Goal: Navigation & Orientation: Find specific page/section

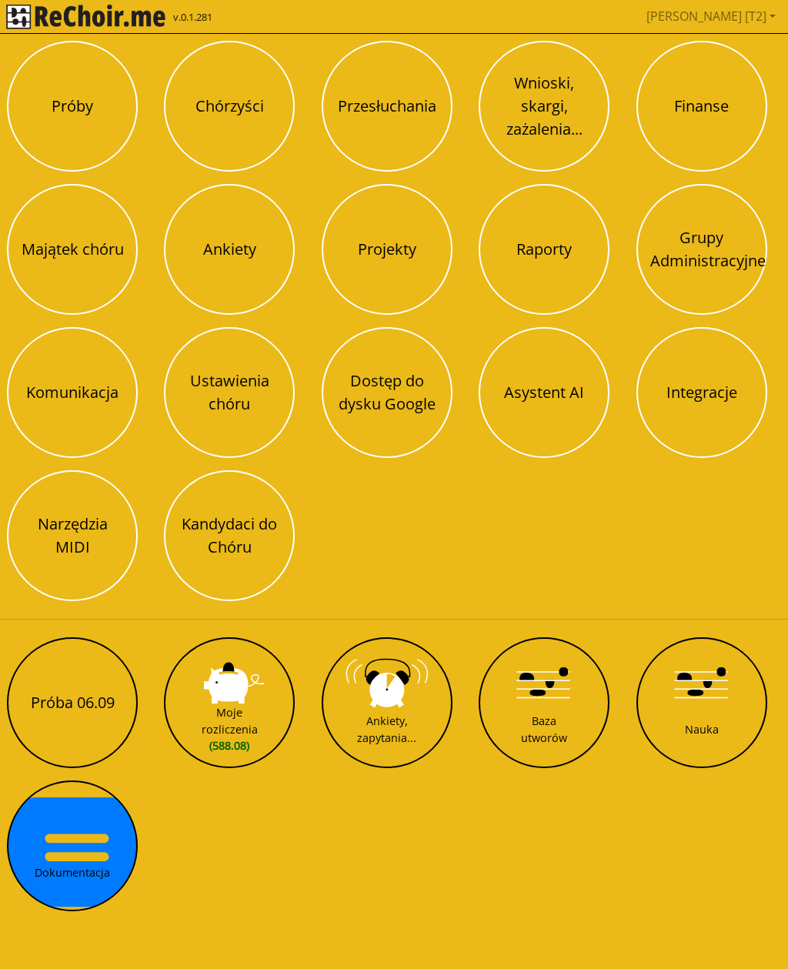
click at [76, 731] on button "Próba 06.09" at bounding box center [72, 703] width 131 height 131
click at [85, 115] on button "Próby" at bounding box center [72, 106] width 131 height 131
click at [408, 736] on div "Ankiety, zapytania..." at bounding box center [386, 729] width 59 height 33
click at [243, 391] on button "Ustawienia chóru" at bounding box center [229, 392] width 131 height 131
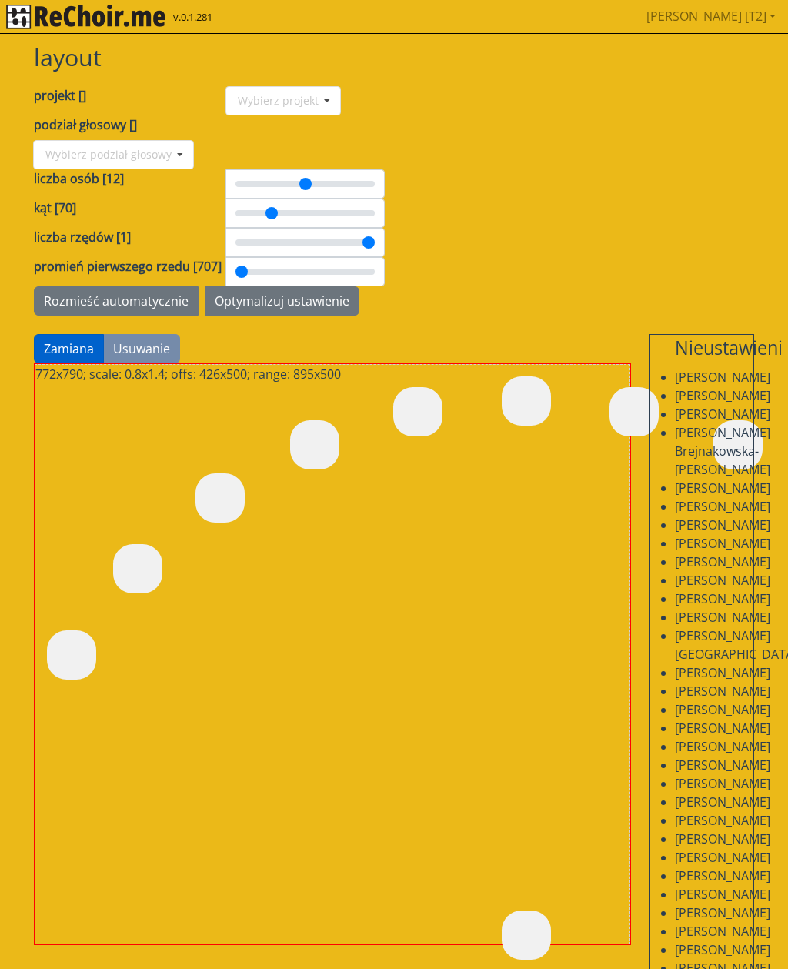
type input "***"
click at [321, 99] on icon at bounding box center [327, 101] width 23 height 28
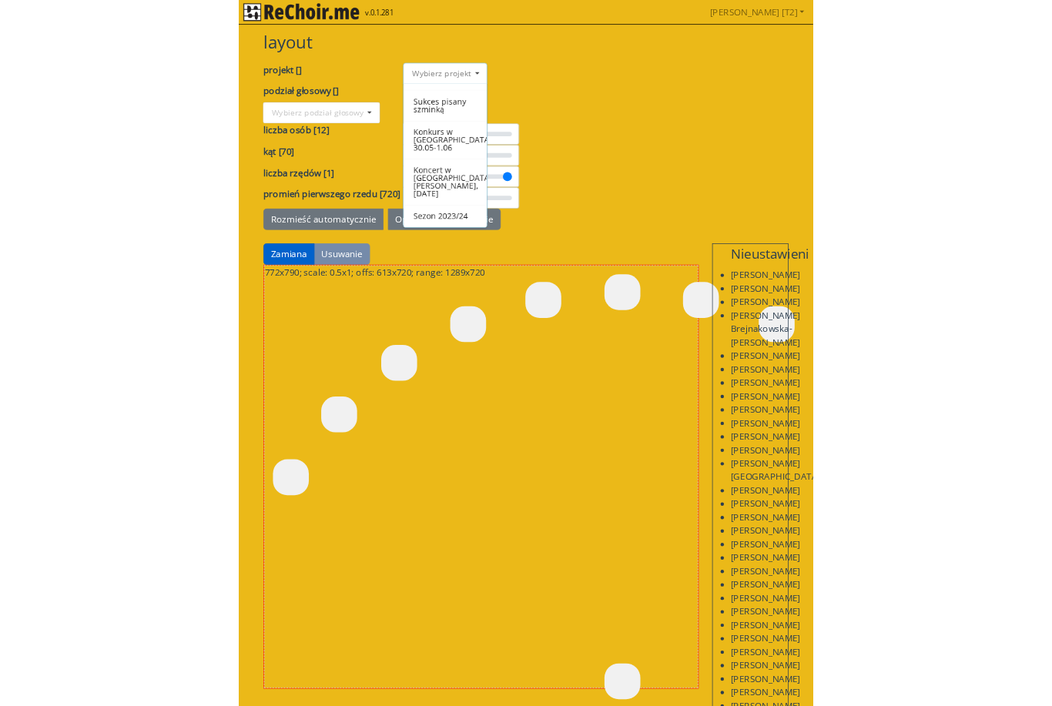
scroll to position [170, 0]
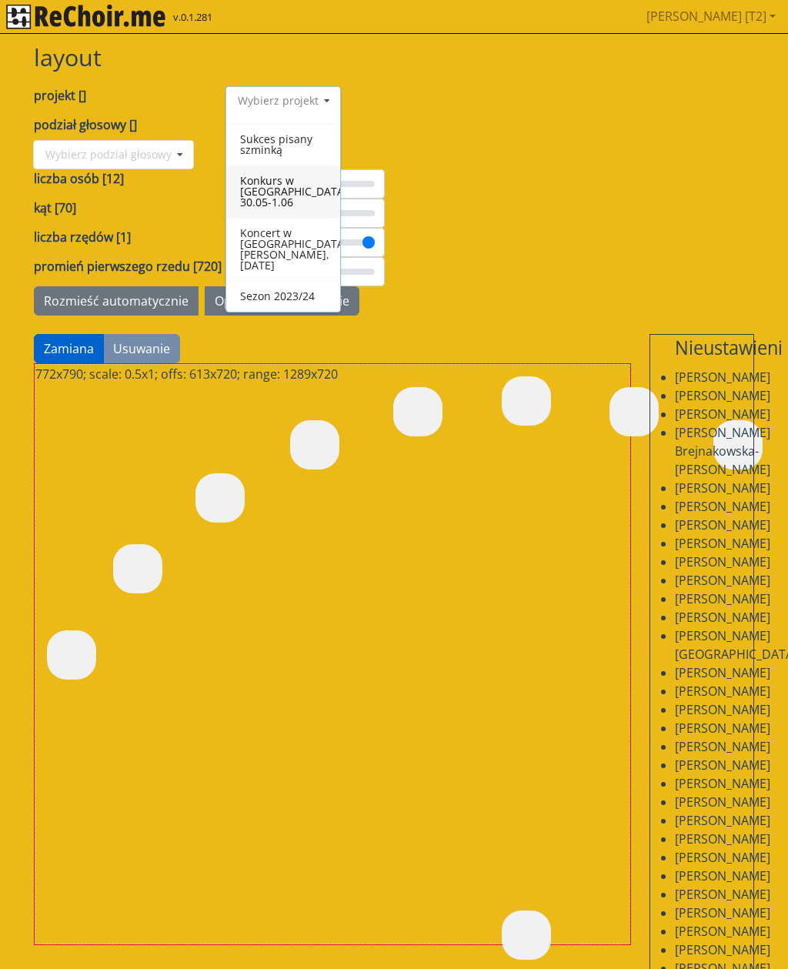
click at [274, 184] on div "Konkurs w Strzepczu, 30.05-1.06" at bounding box center [283, 192] width 114 height 52
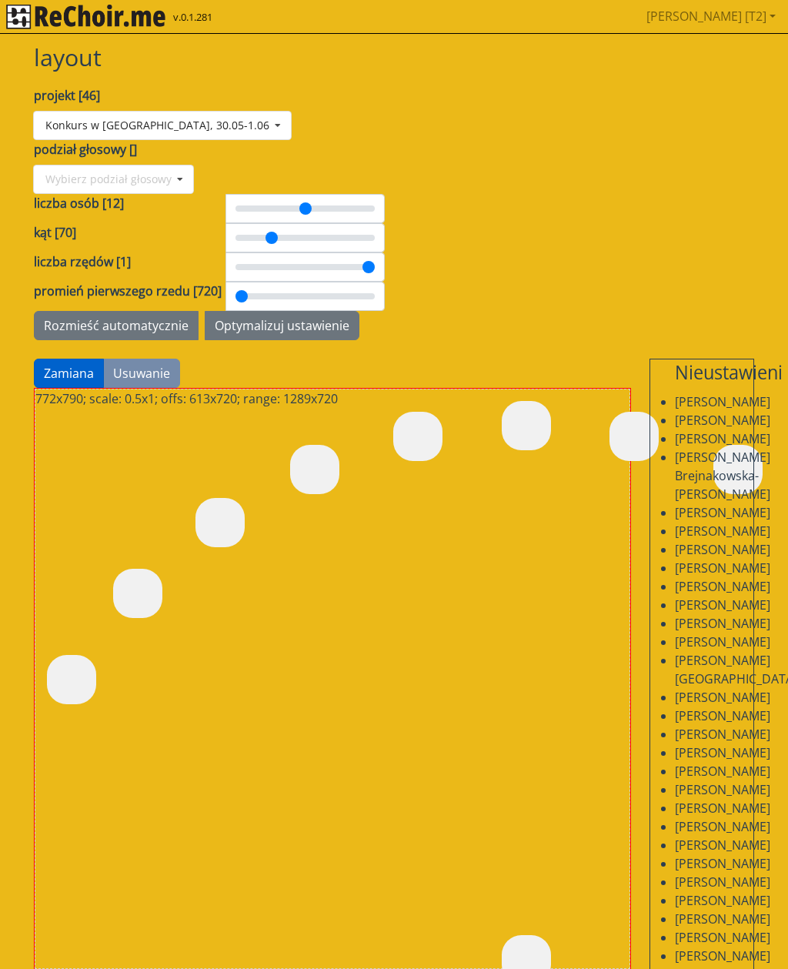
type input "*"
click at [280, 253] on input "range" at bounding box center [305, 267] width 159 height 29
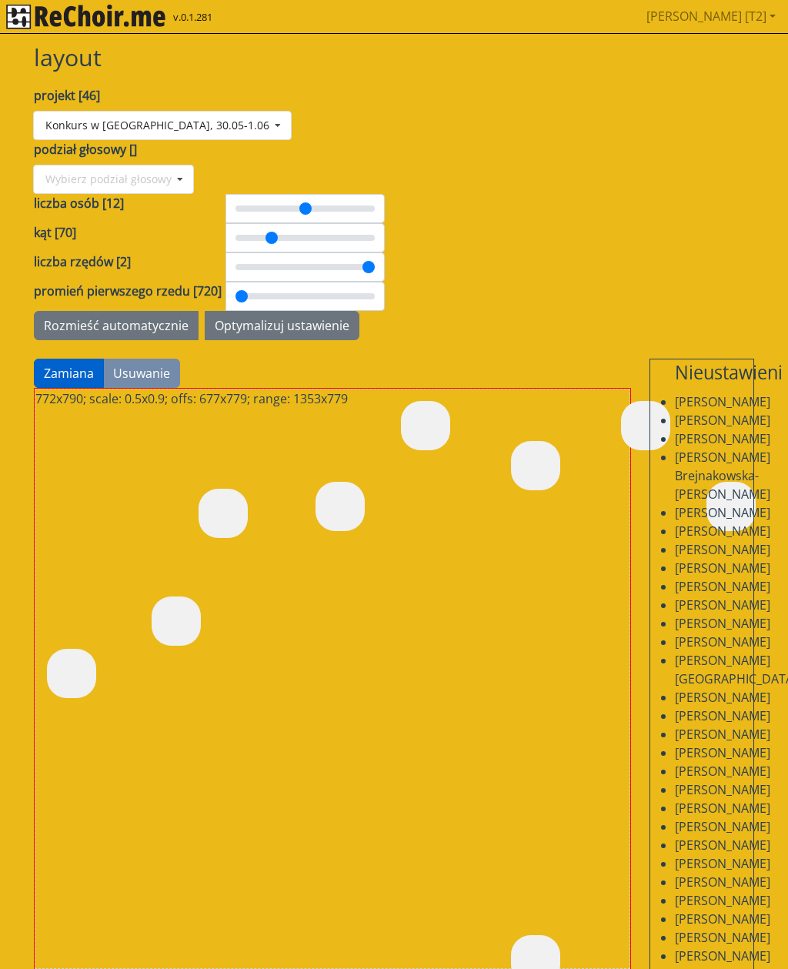
click at [282, 253] on input "range" at bounding box center [305, 267] width 159 height 29
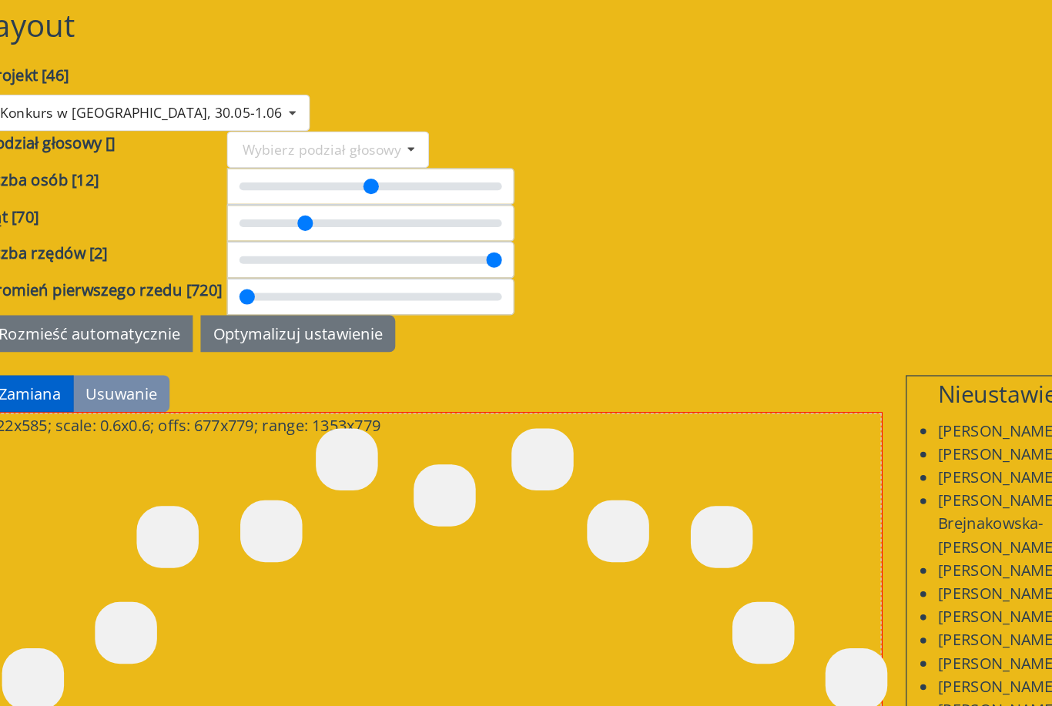
scroll to position [37, 0]
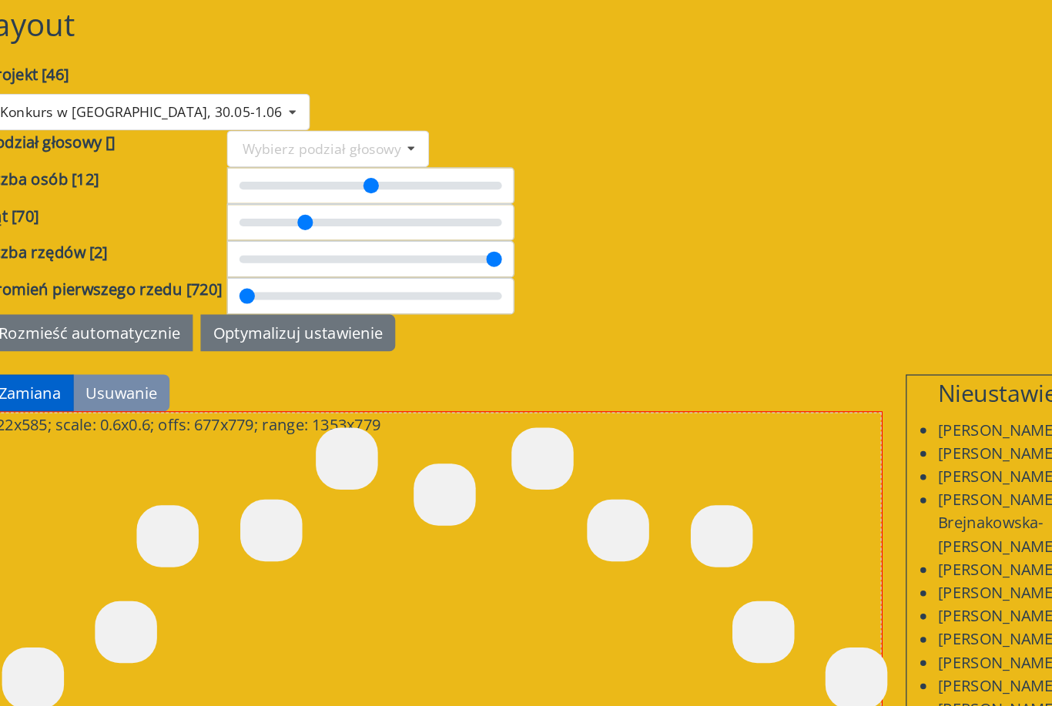
click at [267, 251] on button "Optymalizuj ustawienie" at bounding box center [344, 265] width 155 height 29
click at [108, 251] on button "Rozmieść automatycznie" at bounding box center [178, 265] width 165 height 29
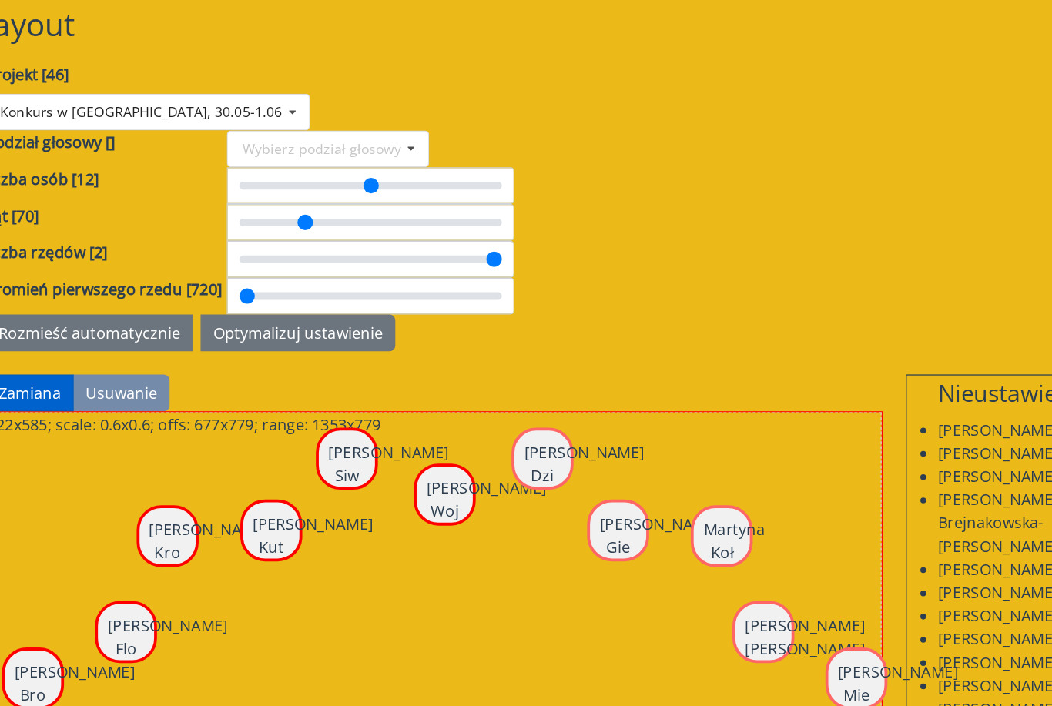
click at [267, 252] on button "Optymalizuj ustawienie" at bounding box center [344, 265] width 155 height 29
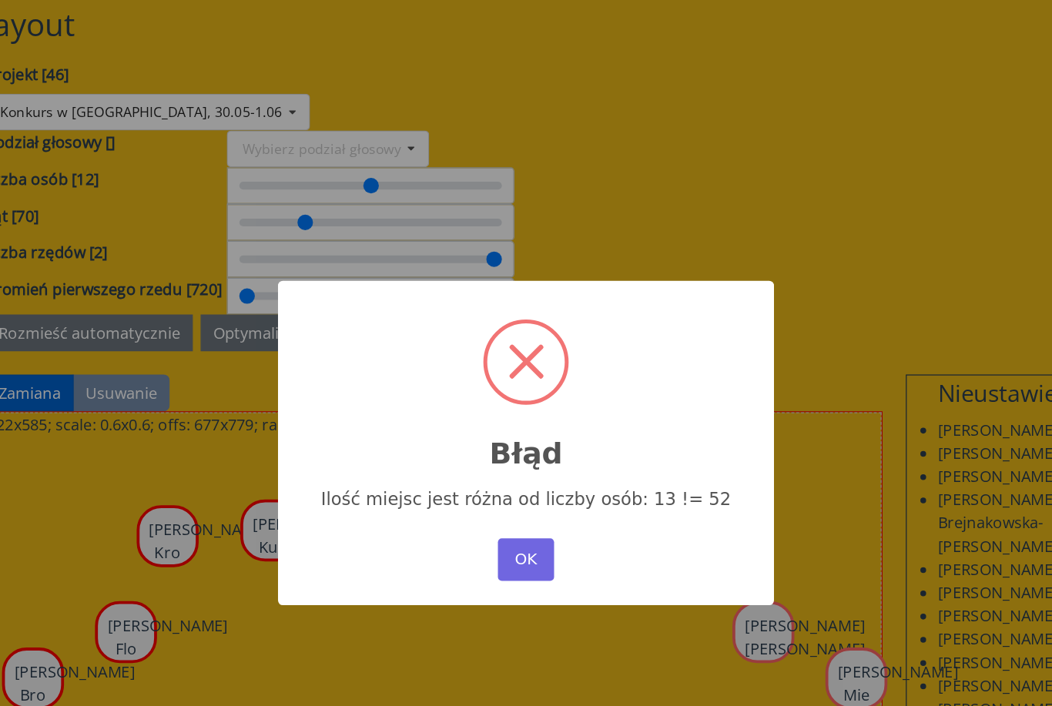
click at [504, 447] on button "OK" at bounding box center [526, 446] width 45 height 34
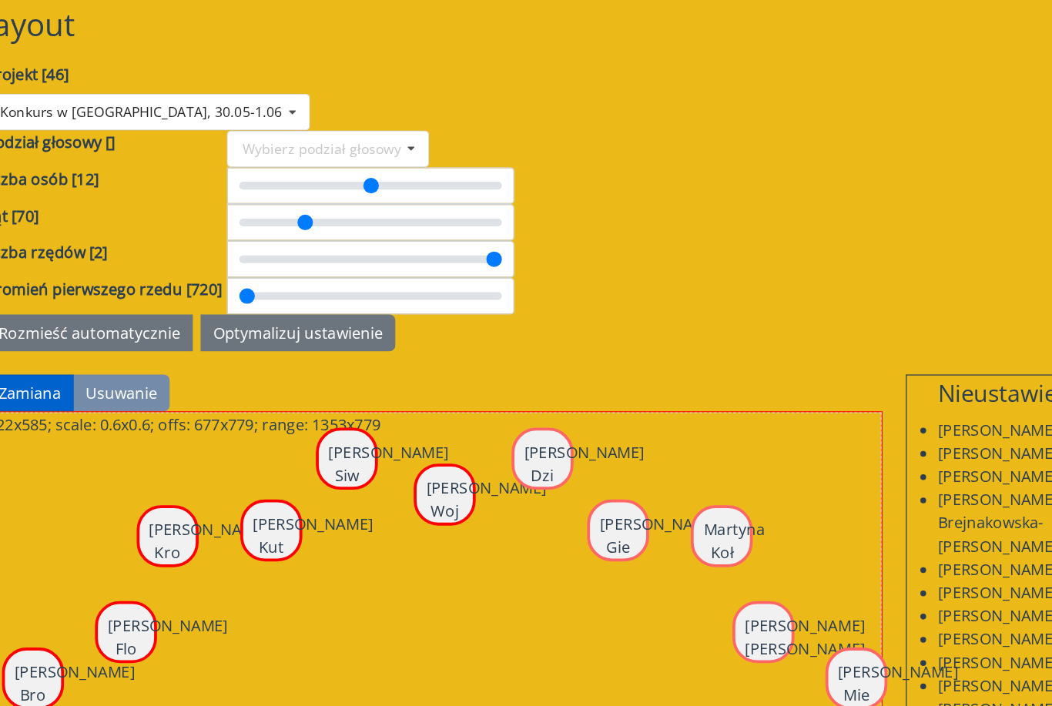
click at [423, 105] on icon at bounding box center [434, 119] width 23 height 28
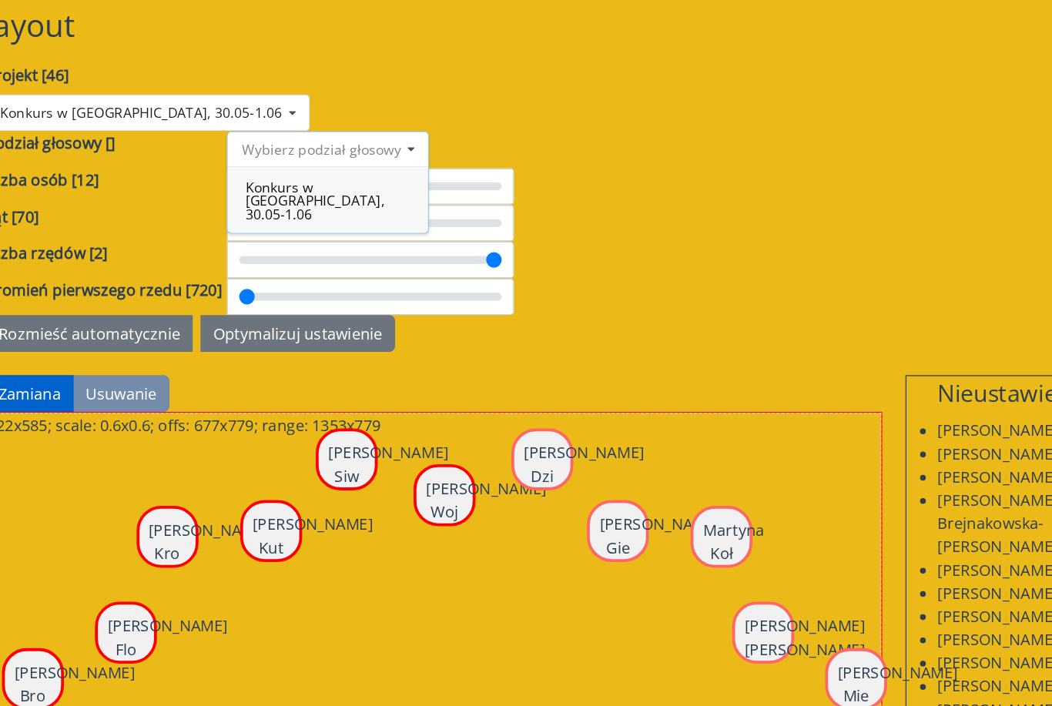
click at [289, 133] on div "Konkurs w Strzepczu, 30.05-1.06" at bounding box center [368, 159] width 159 height 52
type input "**"
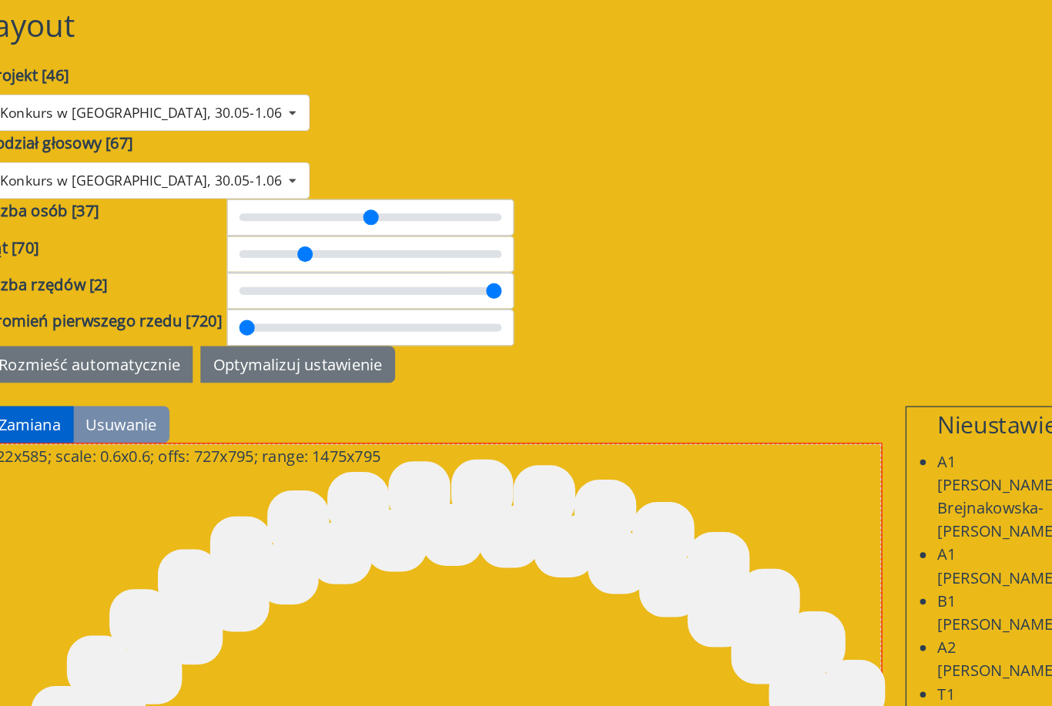
click at [267, 276] on button "Optymalizuj ustawienie" at bounding box center [344, 290] width 155 height 29
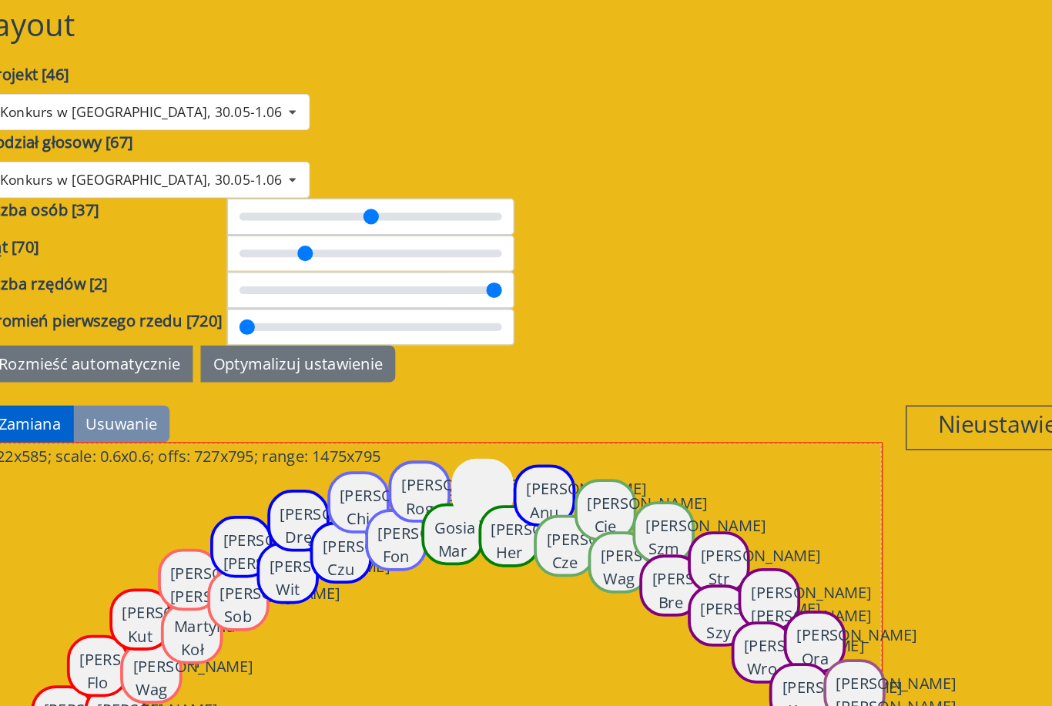
click at [336, 217] on input "range" at bounding box center [402, 231] width 229 height 29
click at [313, 217] on input "range" at bounding box center [402, 231] width 229 height 29
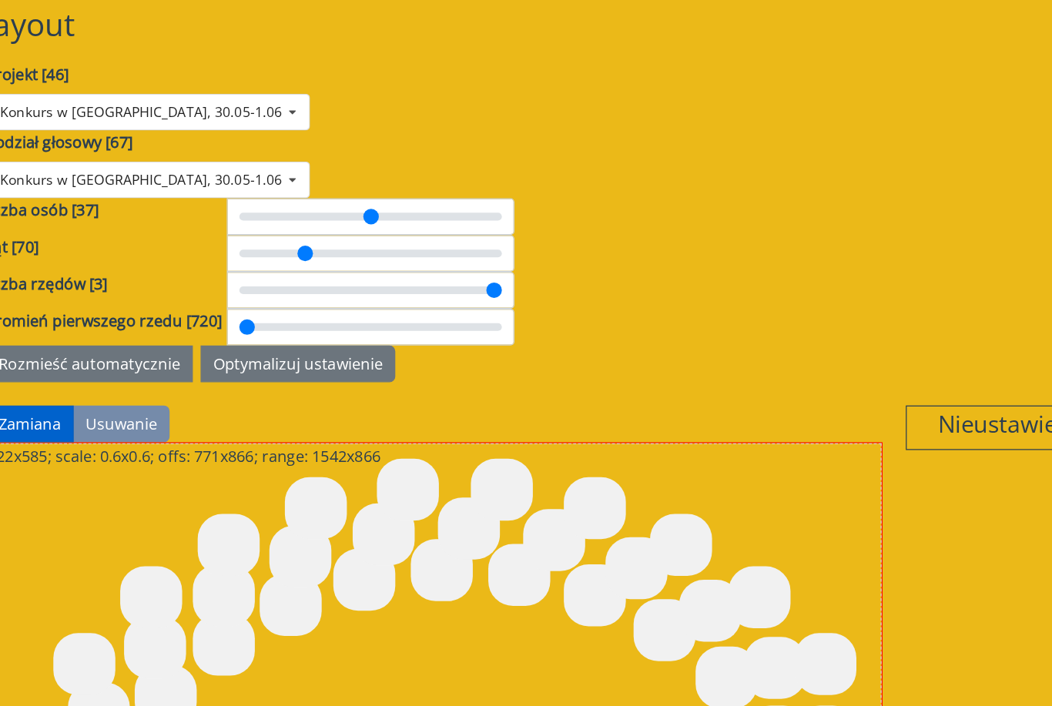
click at [313, 217] on input "range" at bounding box center [402, 231] width 229 height 29
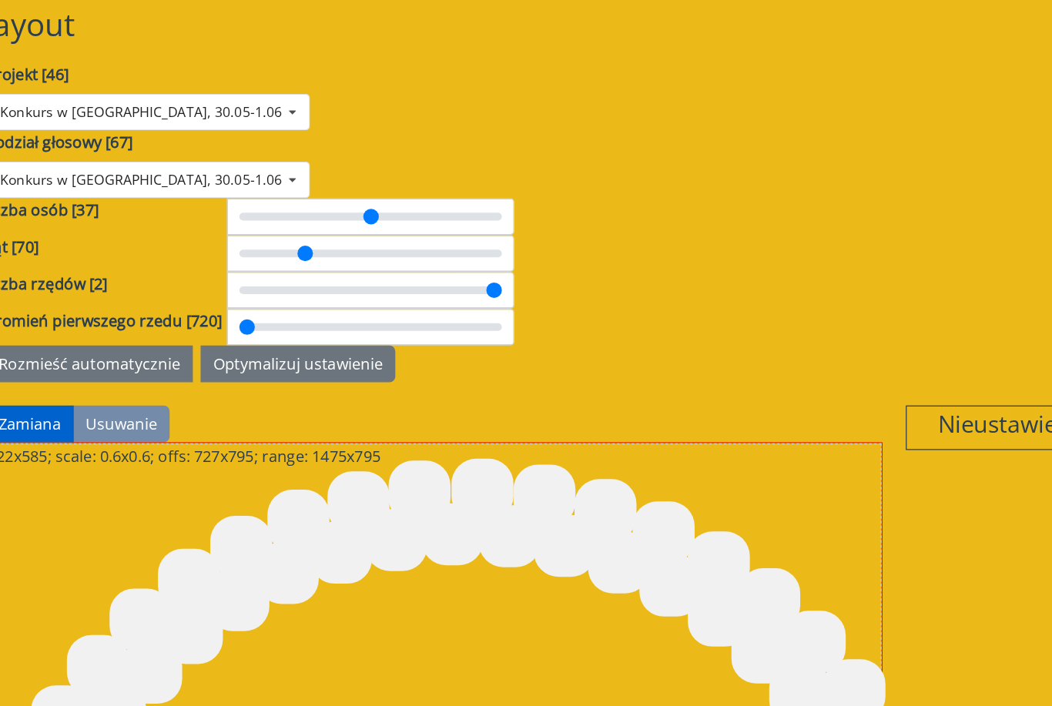
type input "*"
click at [369, 217] on input "range" at bounding box center [402, 231] width 229 height 29
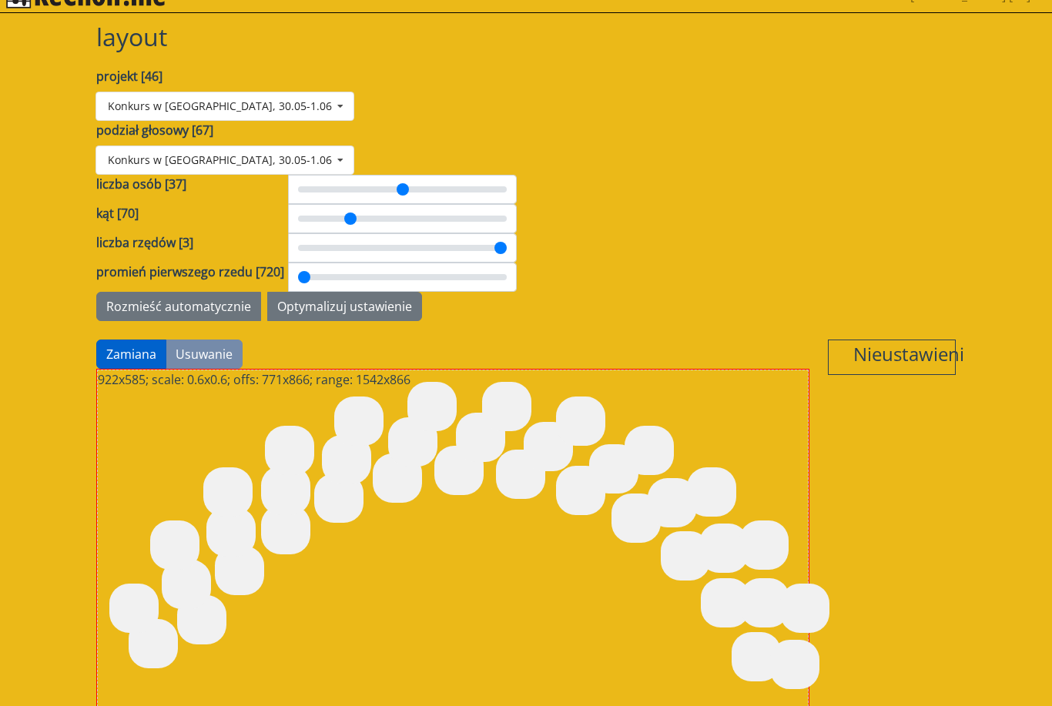
scroll to position [62, 0]
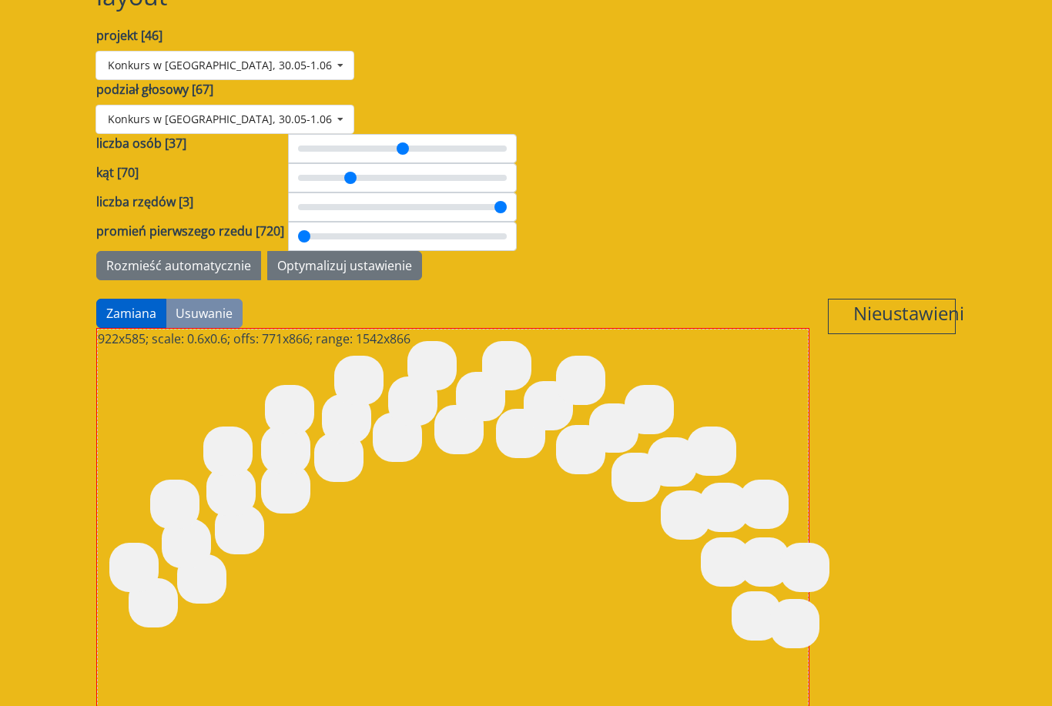
click at [358, 251] on button "Optymalizuj ustawienie" at bounding box center [344, 265] width 155 height 29
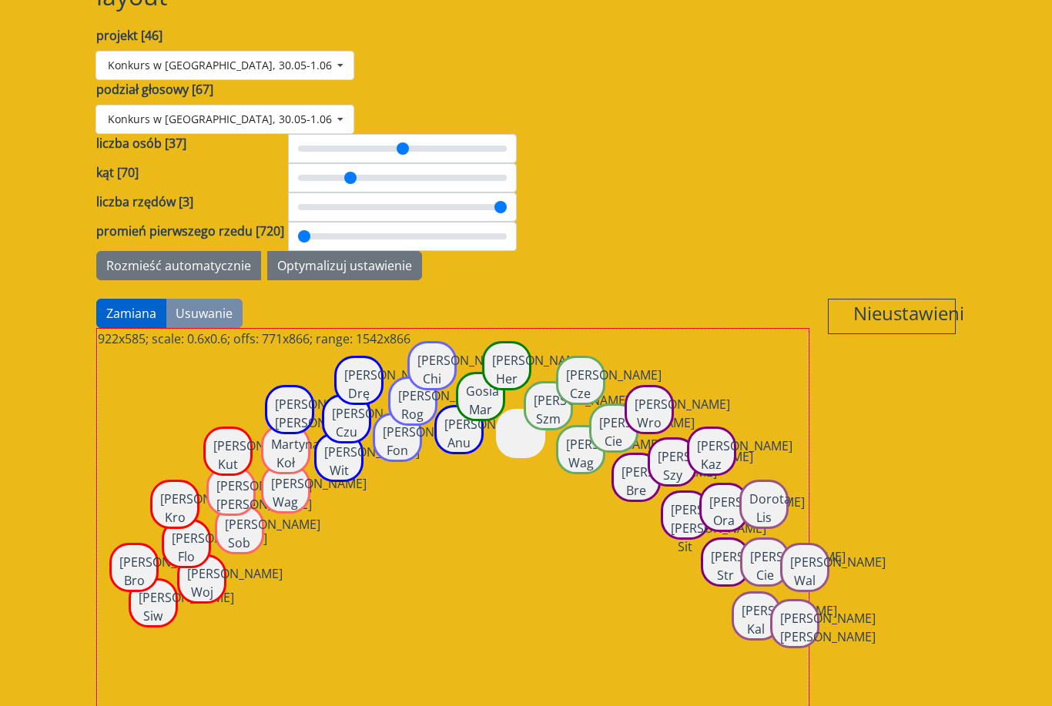
click at [564, 392] on link "Cezary Szm" at bounding box center [581, 409] width 95 height 35
click at [581, 436] on link "Andrzej Wag" at bounding box center [613, 453] width 95 height 35
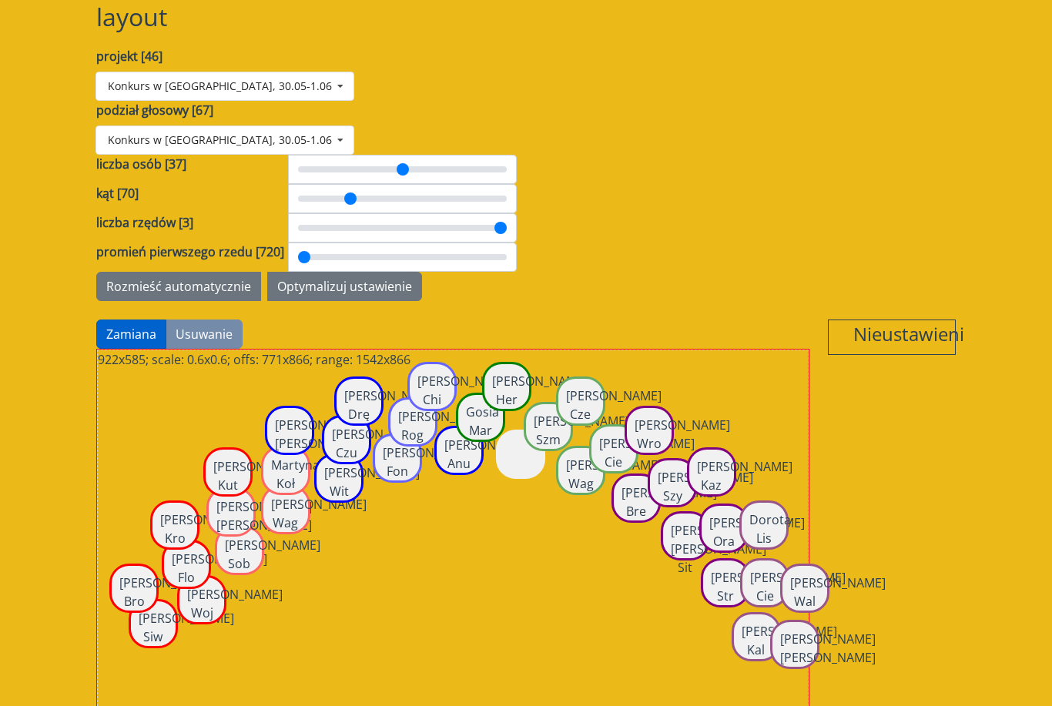
scroll to position [0, 0]
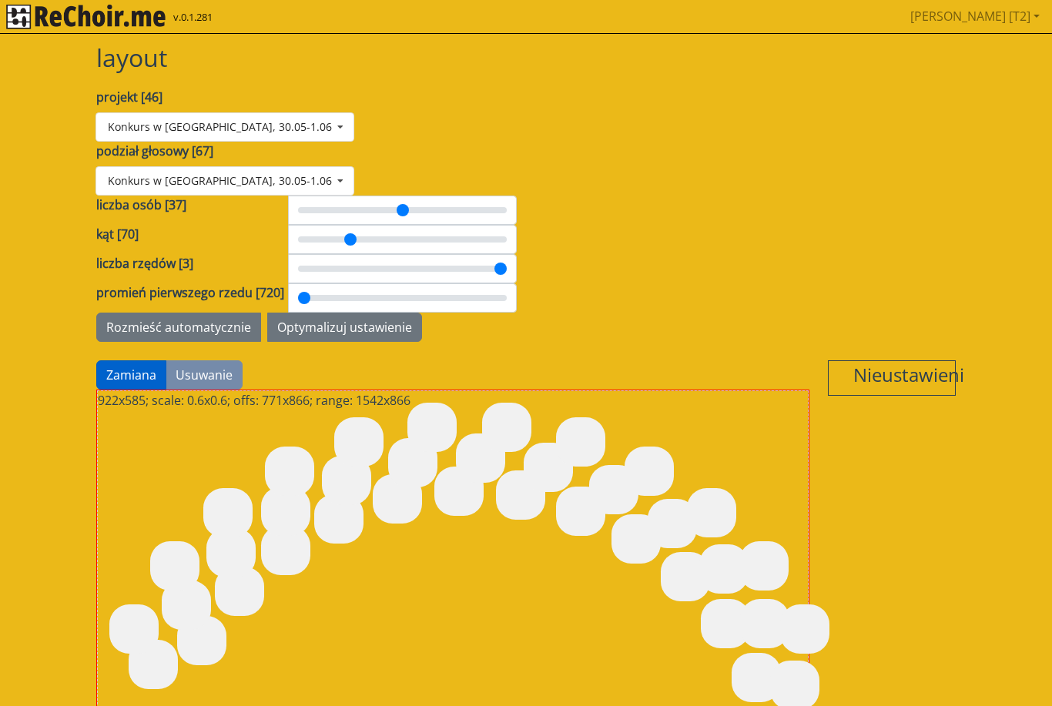
click at [132, 22] on img "rekłajer mi" at bounding box center [85, 17] width 159 height 25
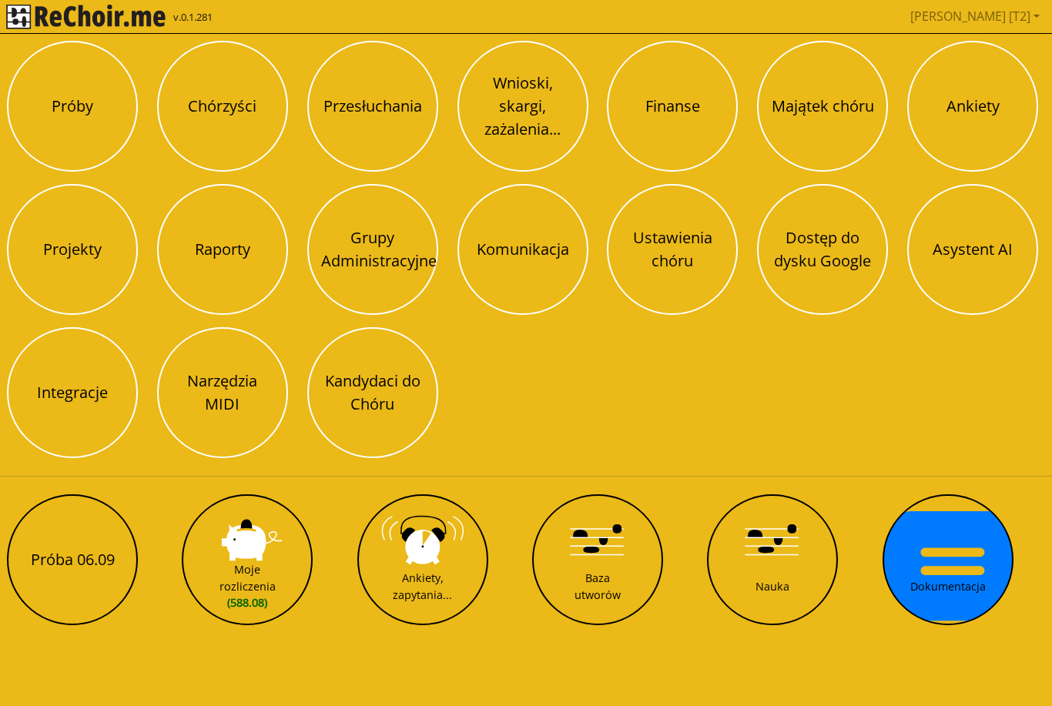
click at [146, 22] on img "rekłajer mi" at bounding box center [85, 17] width 159 height 25
click at [788, 559] on button "Dokumentacja" at bounding box center [947, 559] width 131 height 131
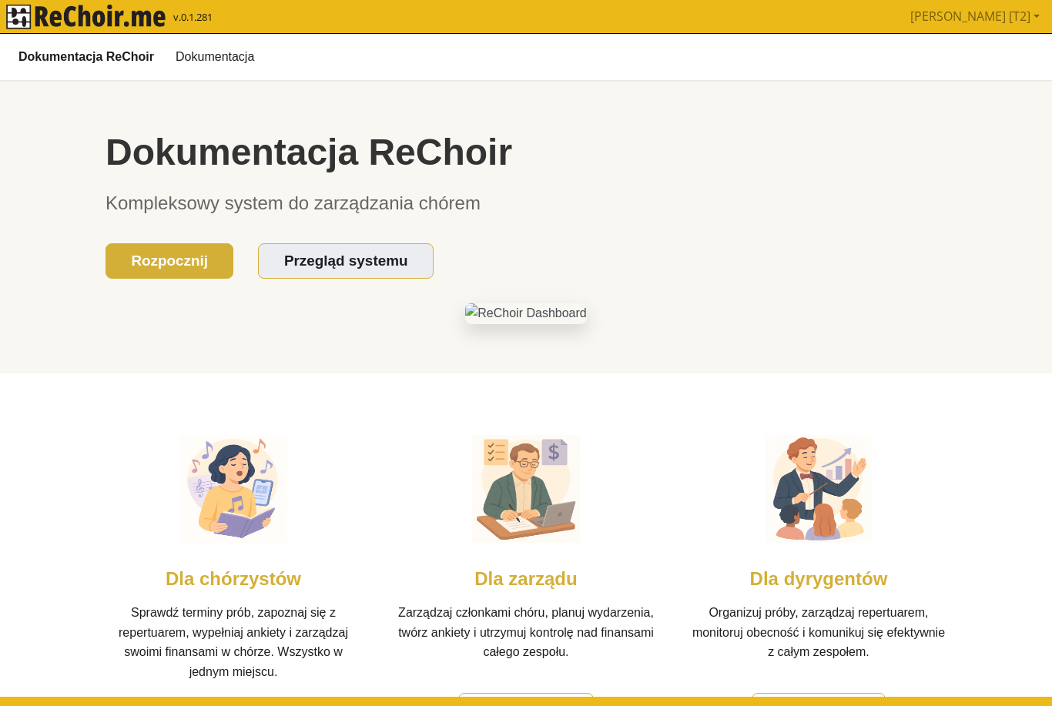
click at [142, 15] on img "rekłajer mi" at bounding box center [85, 17] width 159 height 25
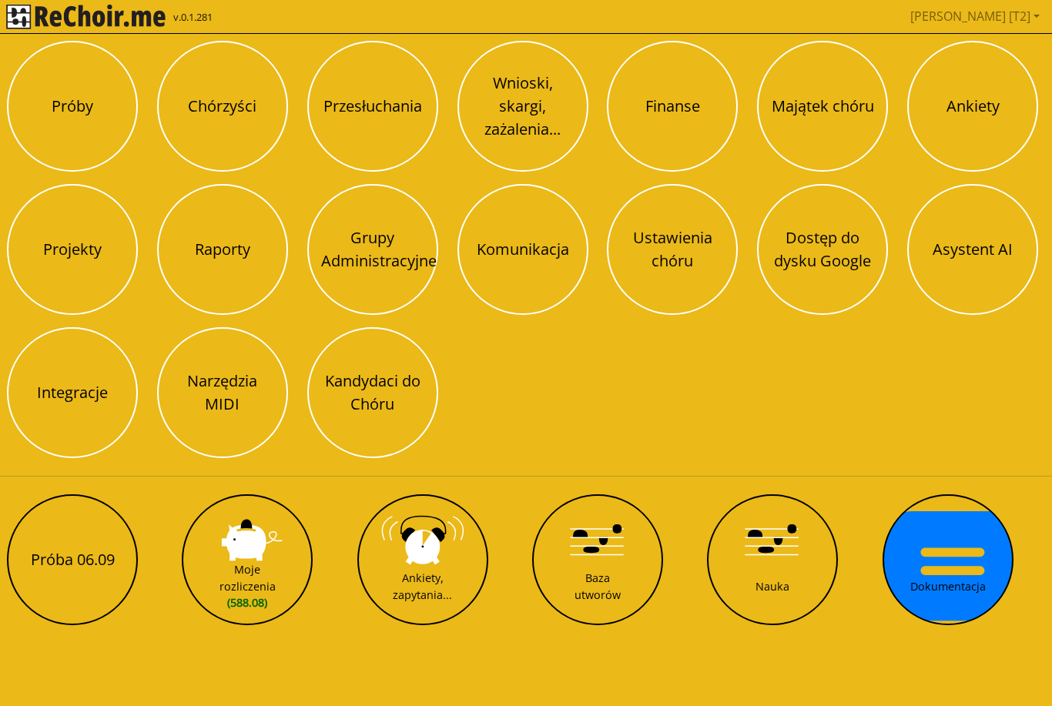
click at [788, 563] on button "Dokumentacja" at bounding box center [947, 559] width 131 height 131
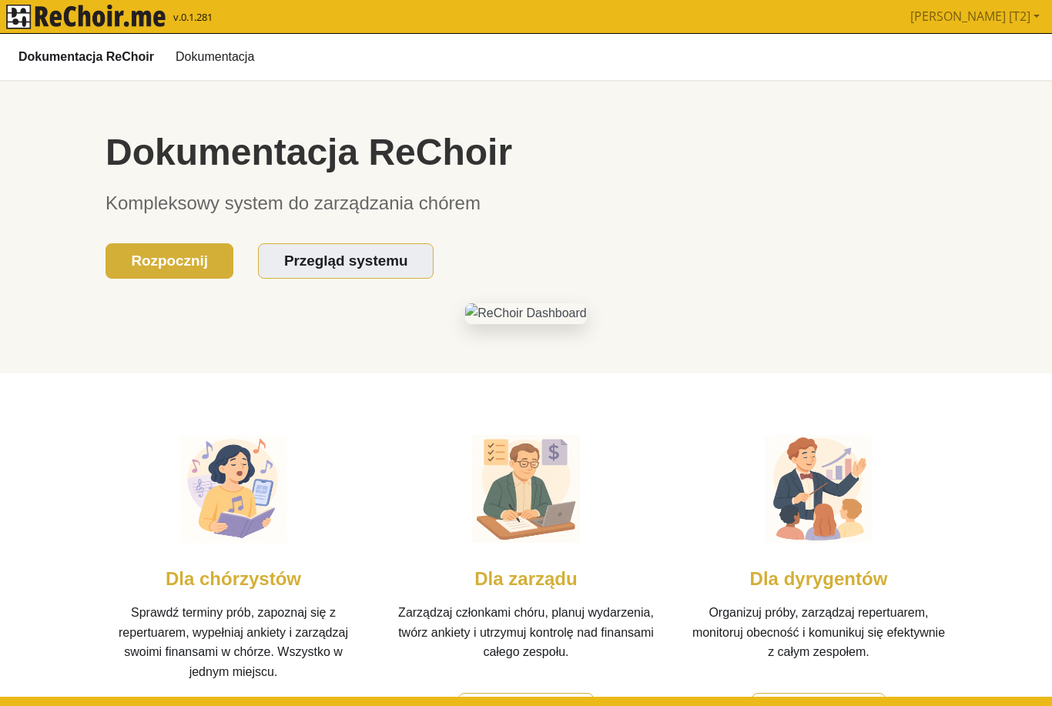
click at [229, 65] on link "Dokumentacja" at bounding box center [214, 56] width 97 height 26
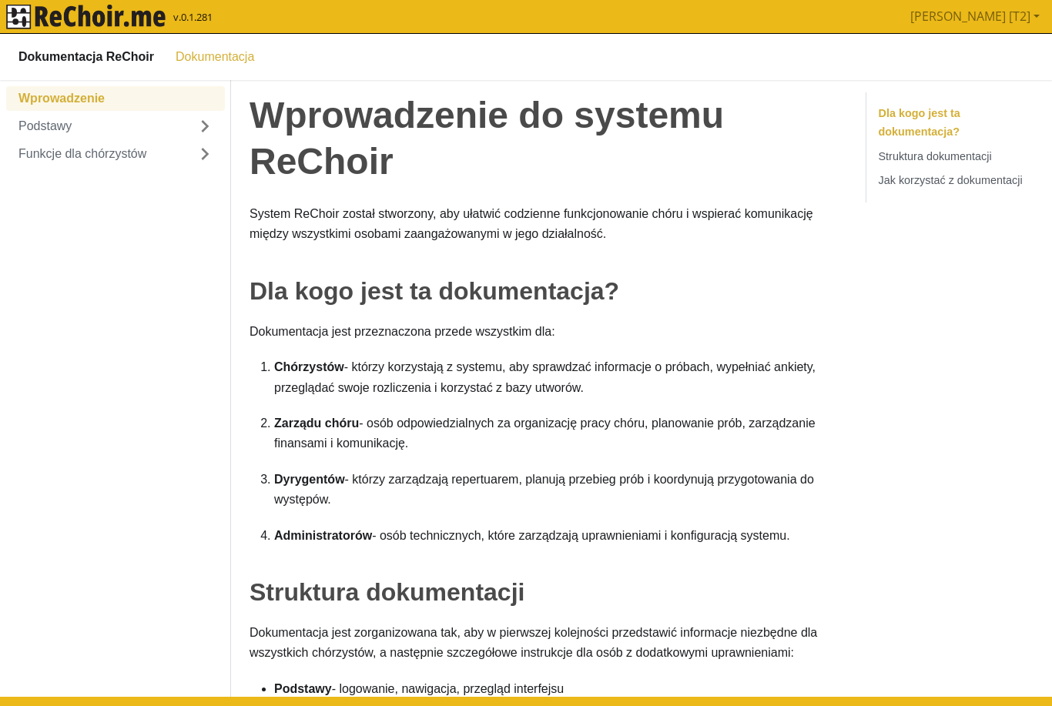
click at [114, 19] on img "rekłajer mi" at bounding box center [85, 17] width 159 height 25
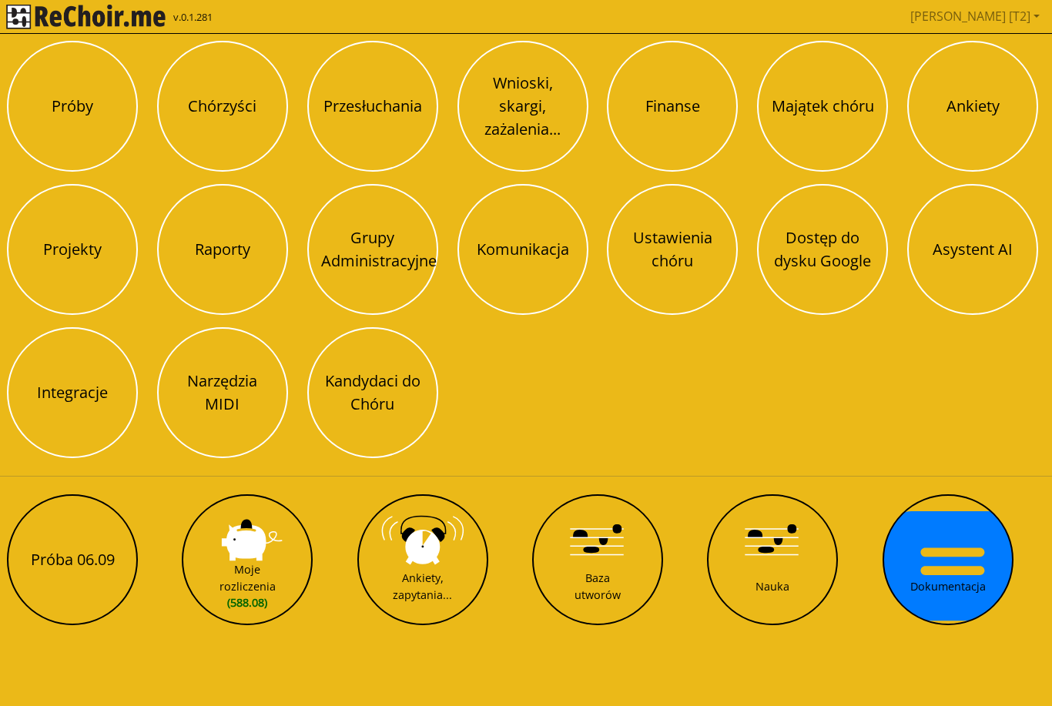
click at [375, 255] on button "Grupy Administracyjne" at bounding box center [372, 249] width 131 height 131
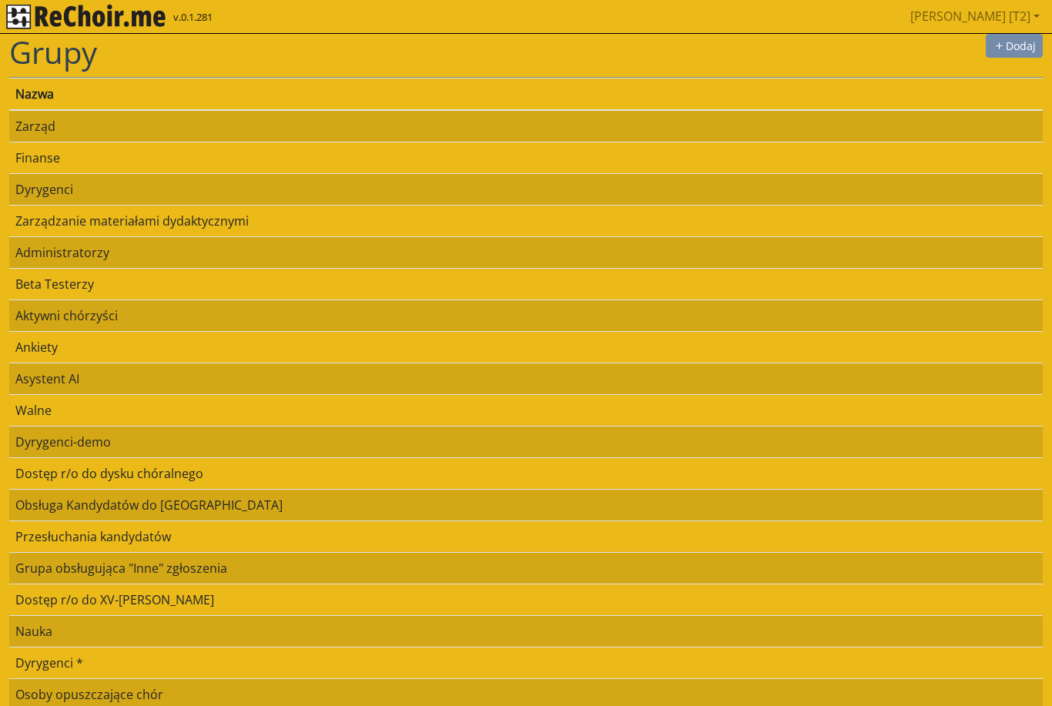
scroll to position [31, 0]
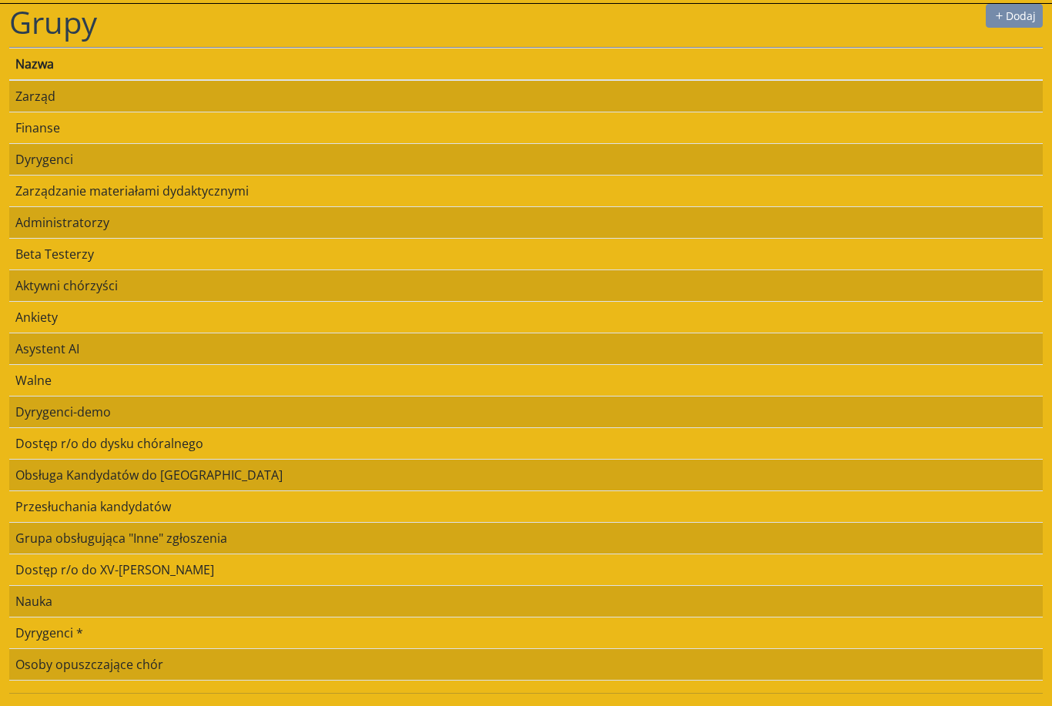
click at [194, 290] on td "Aktywni chórzyści" at bounding box center [525, 285] width 1033 height 32
